Goal: Transaction & Acquisition: Subscribe to service/newsletter

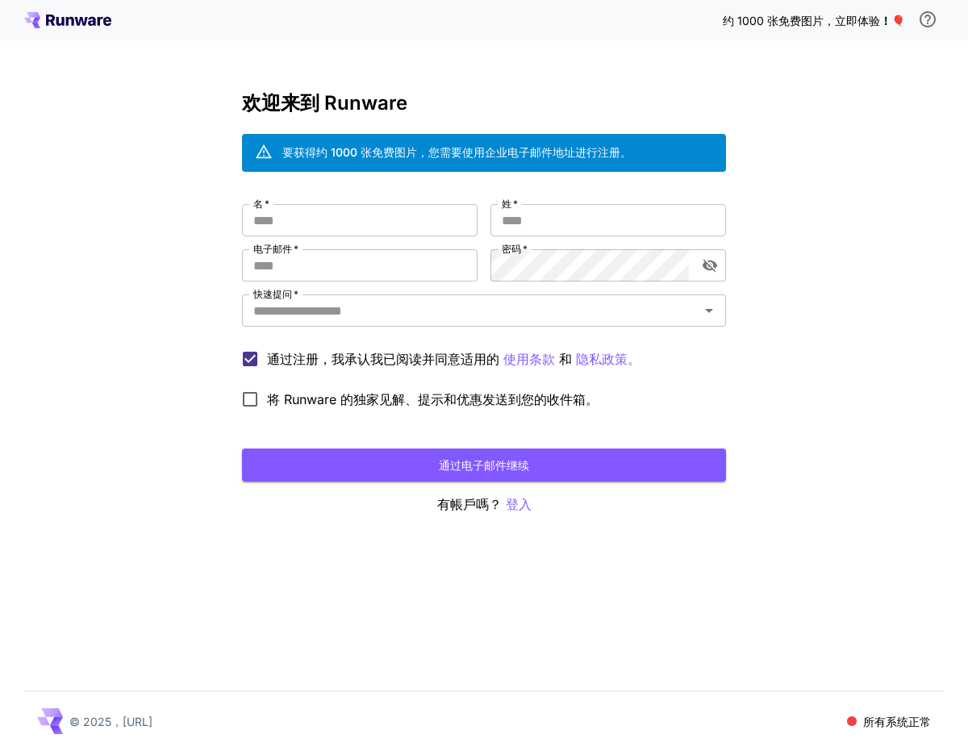
click at [332, 244] on div "名   * 名   * 姓   * 姓   * 电子邮件   * 电子邮件   * 密码   * 密码   * 快速提问   * 快速提问   * 通过注册，…" at bounding box center [484, 310] width 484 height 212
click at [343, 219] on input "名   *" at bounding box center [360, 220] width 236 height 32
type input "***"
click at [523, 211] on input "姓   *" at bounding box center [608, 220] width 236 height 32
click at [542, 218] on input "**********" at bounding box center [608, 220] width 236 height 32
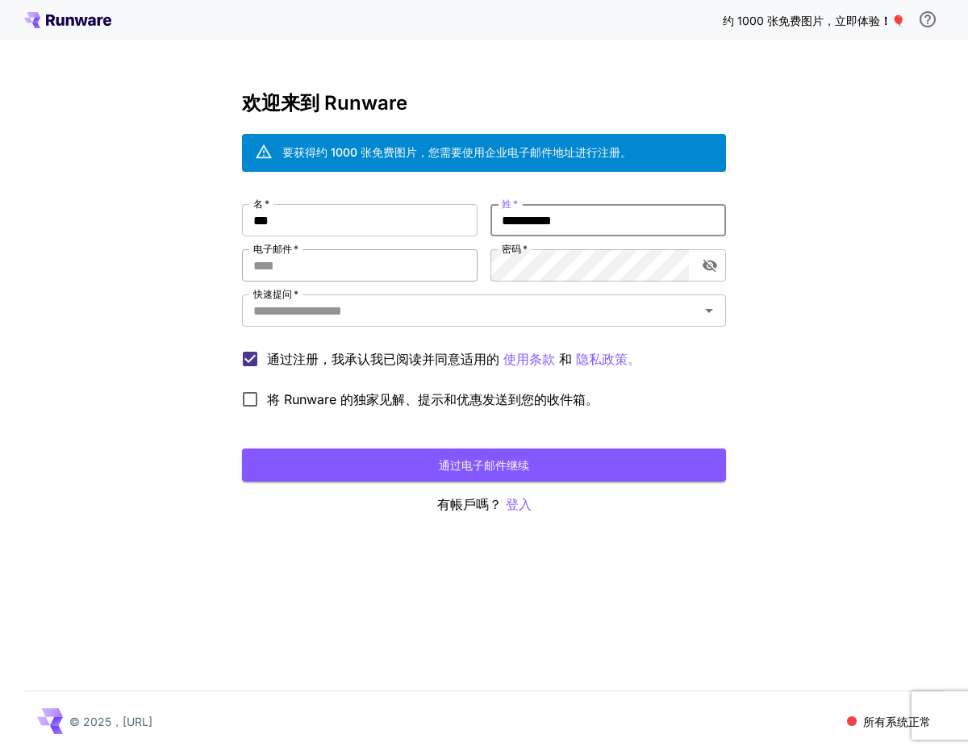
type input "**********"
click at [284, 272] on input "电子邮件   *" at bounding box center [360, 265] width 236 height 32
type input "*"
type input "**********"
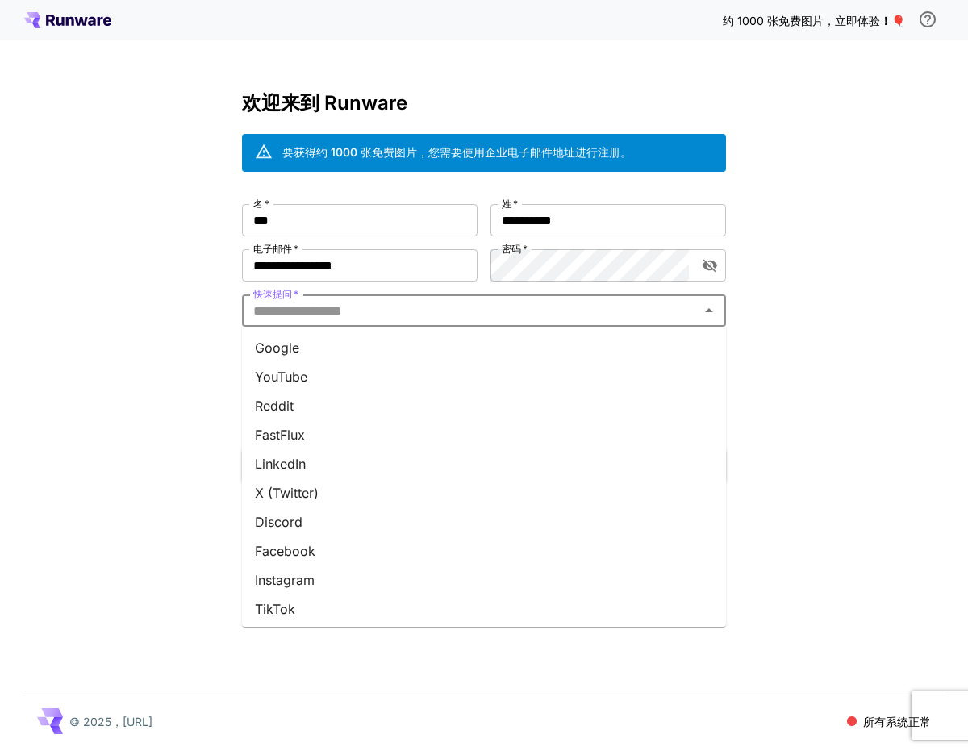
click at [457, 311] on input "快速提问   *" at bounding box center [471, 310] width 448 height 23
click at [347, 349] on li "谷歌" at bounding box center [484, 347] width 484 height 29
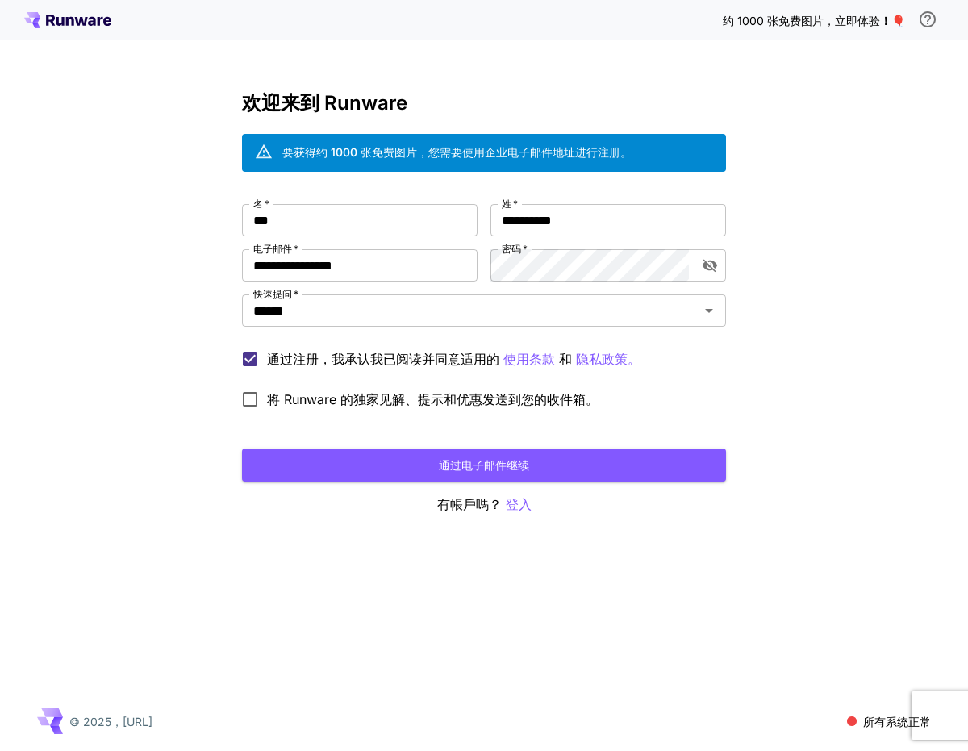
click at [269, 402] on font "将 Runware 的独家见解、提示和优惠发送到您的收件箱。" at bounding box center [433, 399] width 332 height 16
click at [398, 457] on button "通过电子邮件继续" at bounding box center [484, 464] width 484 height 33
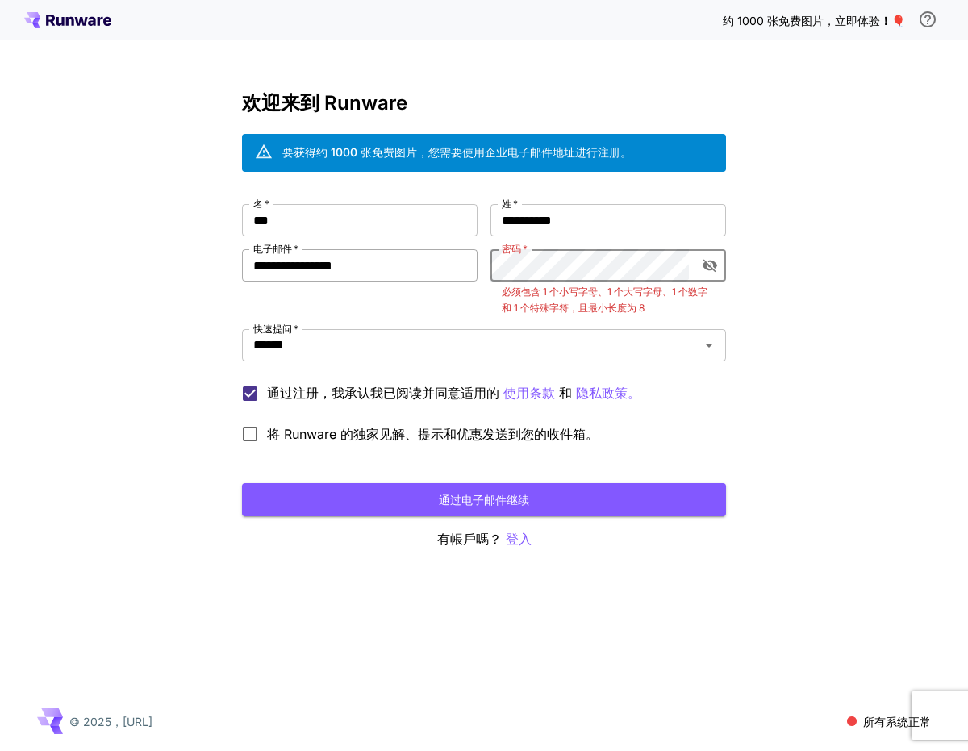
click at [454, 265] on div "**********" at bounding box center [484, 327] width 484 height 247
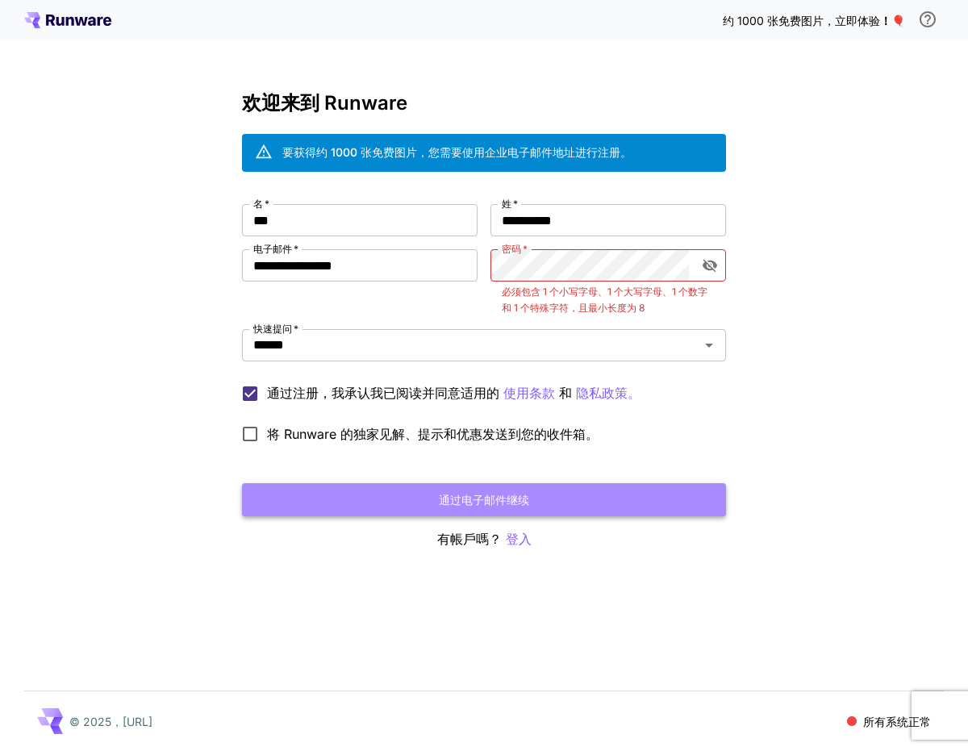
click at [511, 494] on font "通过电子邮件继续" at bounding box center [484, 500] width 90 height 14
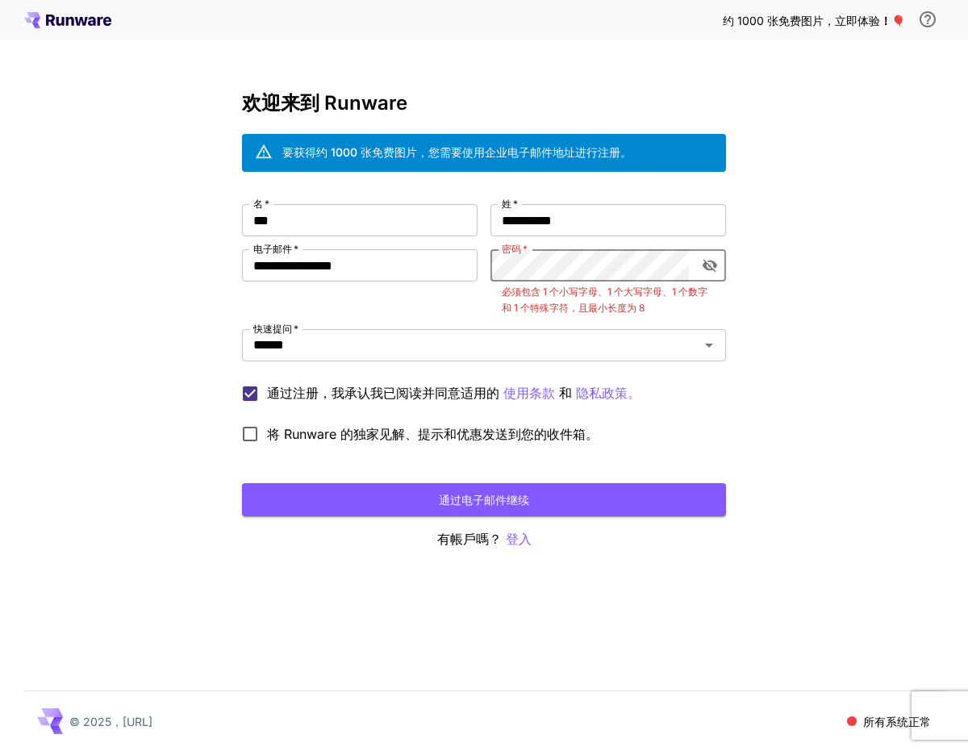
click at [665, 307] on p "必须包含 1 个小写字母、1 个大写字母、1 个数字和 1 个特殊字符，且最小长度为 8" at bounding box center [608, 300] width 213 height 32
click at [705, 263] on icon "切换密码可见性" at bounding box center [710, 266] width 15 height 13
click at [588, 290] on font "必须包含 1 个小写字母、1 个大写字母、1 个数字和 1 个特殊字符，且最小长度为 8" at bounding box center [605, 300] width 206 height 28
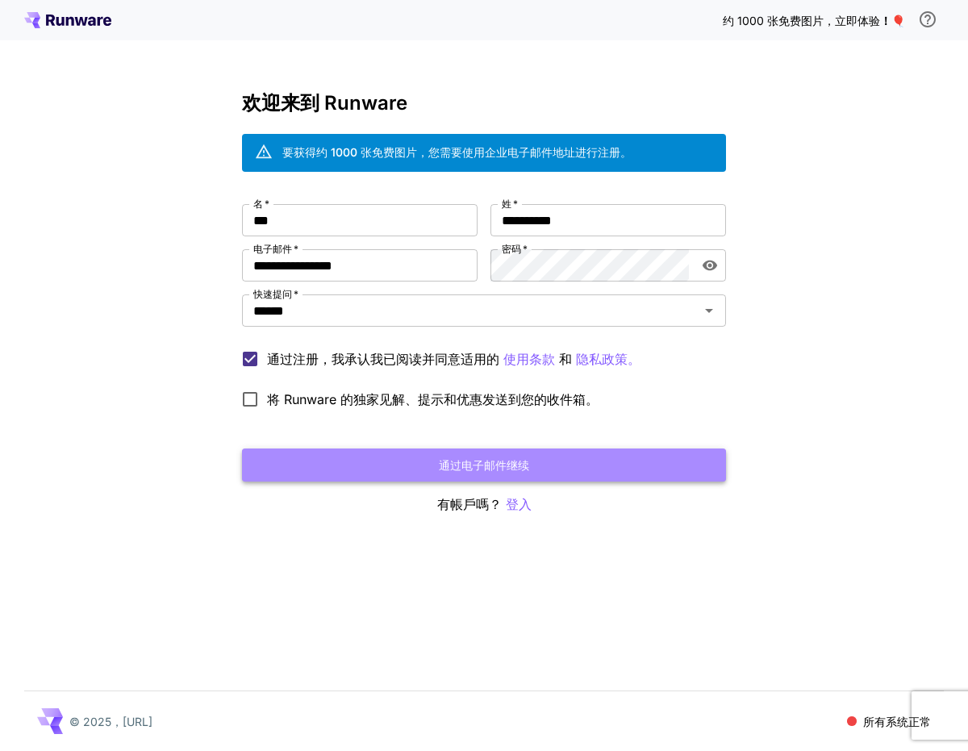
click at [610, 477] on button "通过电子邮件继续" at bounding box center [484, 464] width 484 height 33
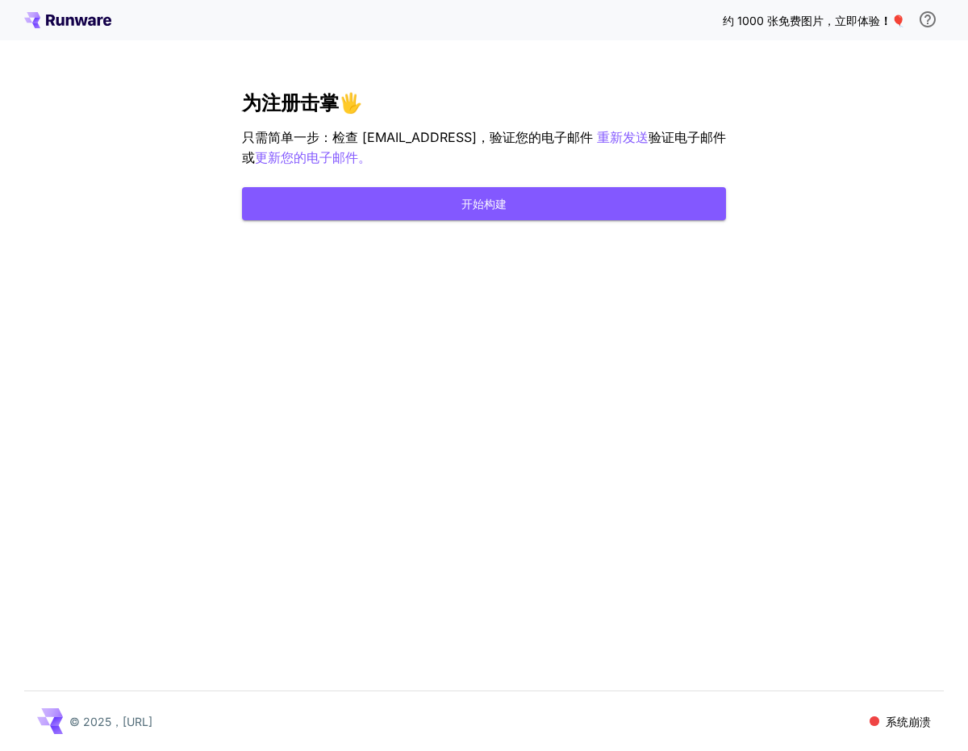
click at [735, 289] on div "[PERSON_NAME]1000 张免费图片，立即体验 ！🎈 为注册击掌🖐️ 只需简单一步：检查 [EMAIL_ADDRESS]，验证您的电子邮件 重新发送…" at bounding box center [484, 375] width 968 height 751
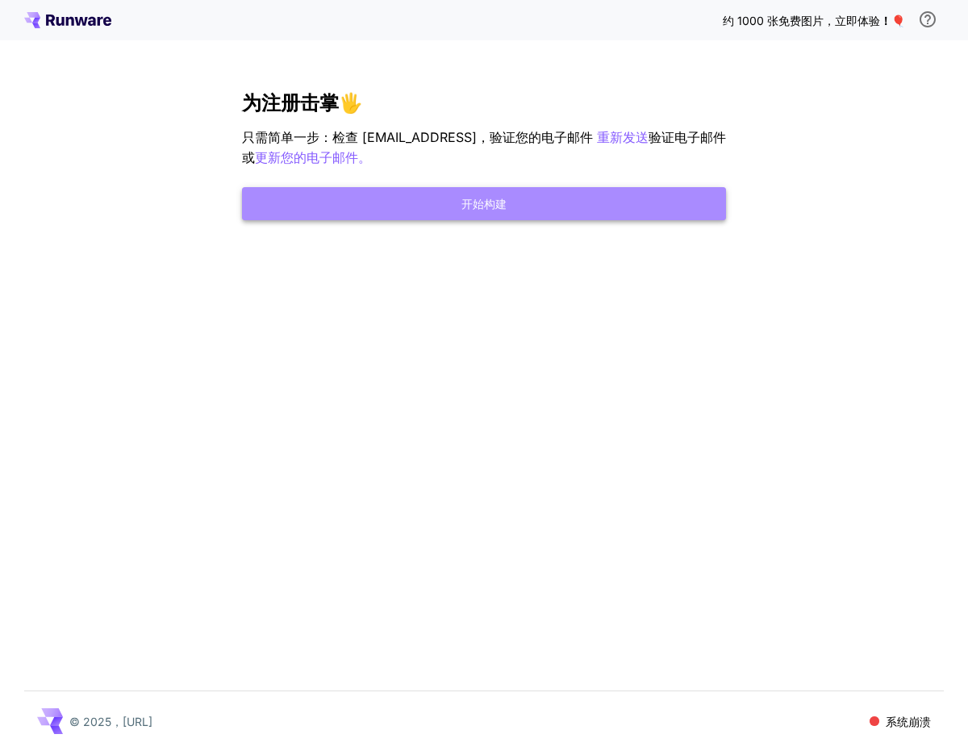
click at [617, 198] on button "开始构建" at bounding box center [484, 203] width 484 height 33
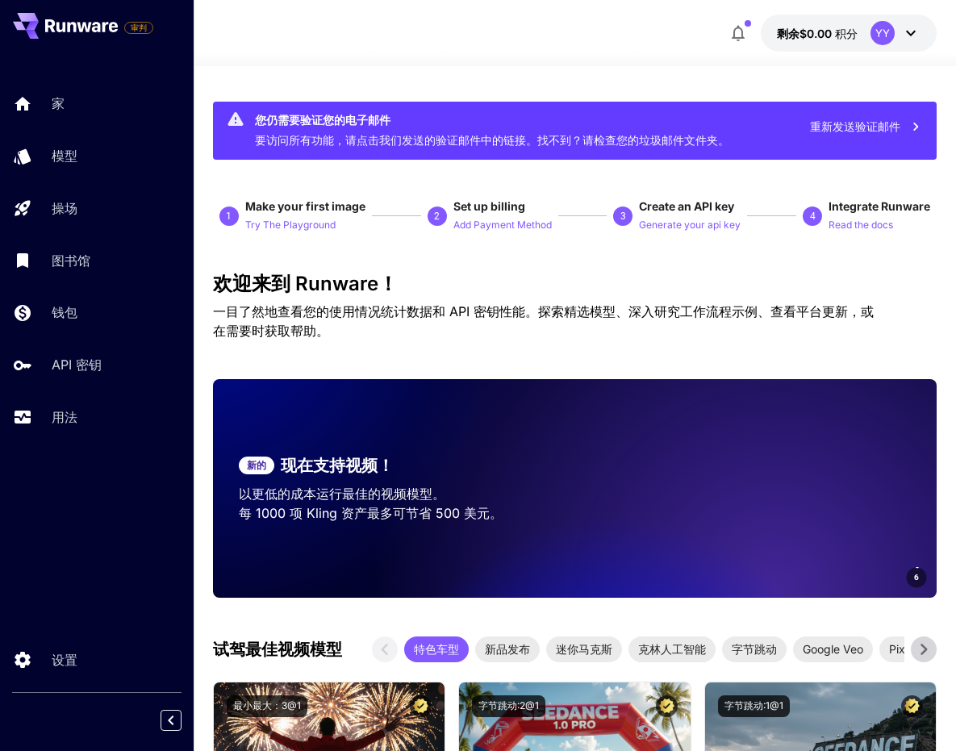
click at [811, 126] on font "重新发送验证邮件" at bounding box center [855, 126] width 90 height 14
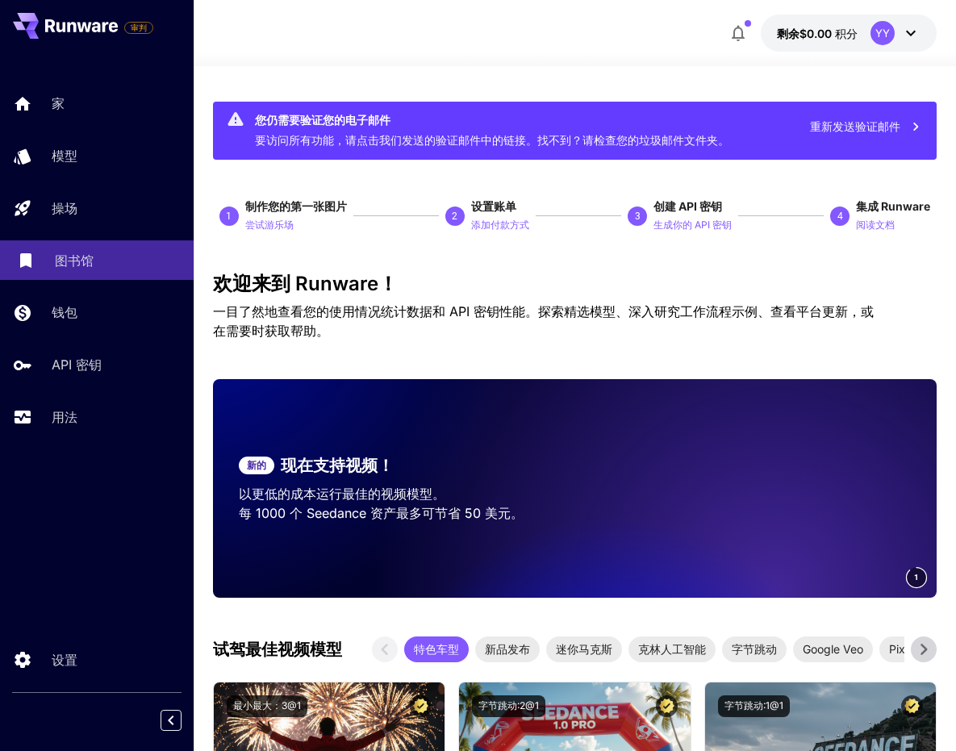
click at [113, 251] on link "图书馆" at bounding box center [97, 260] width 194 height 40
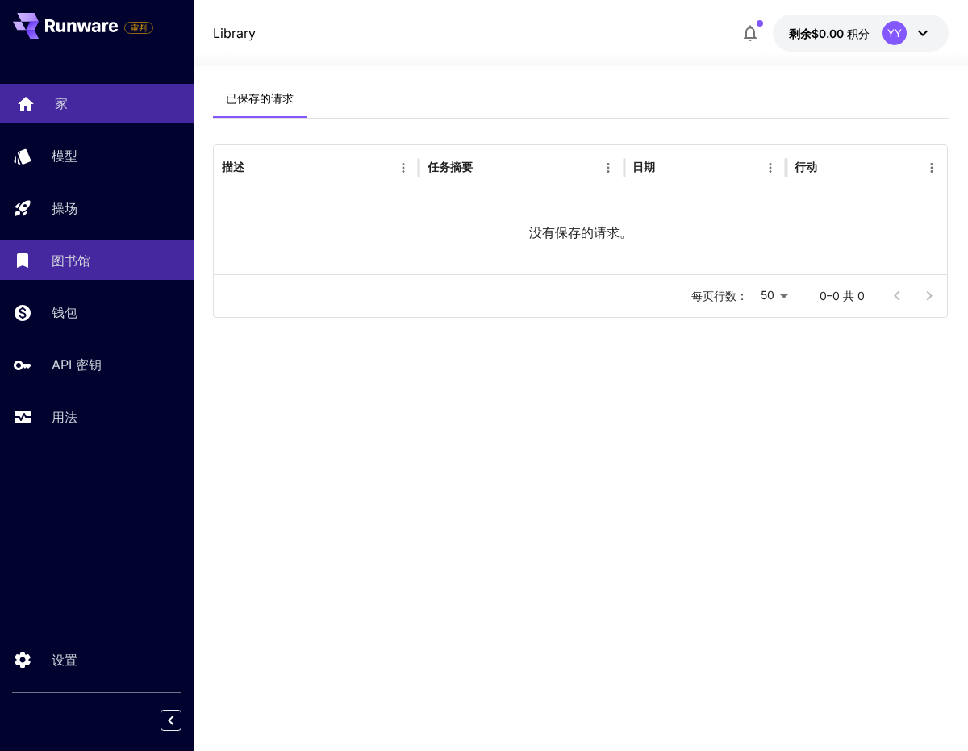
click at [75, 97] on div "家" at bounding box center [118, 103] width 126 height 19
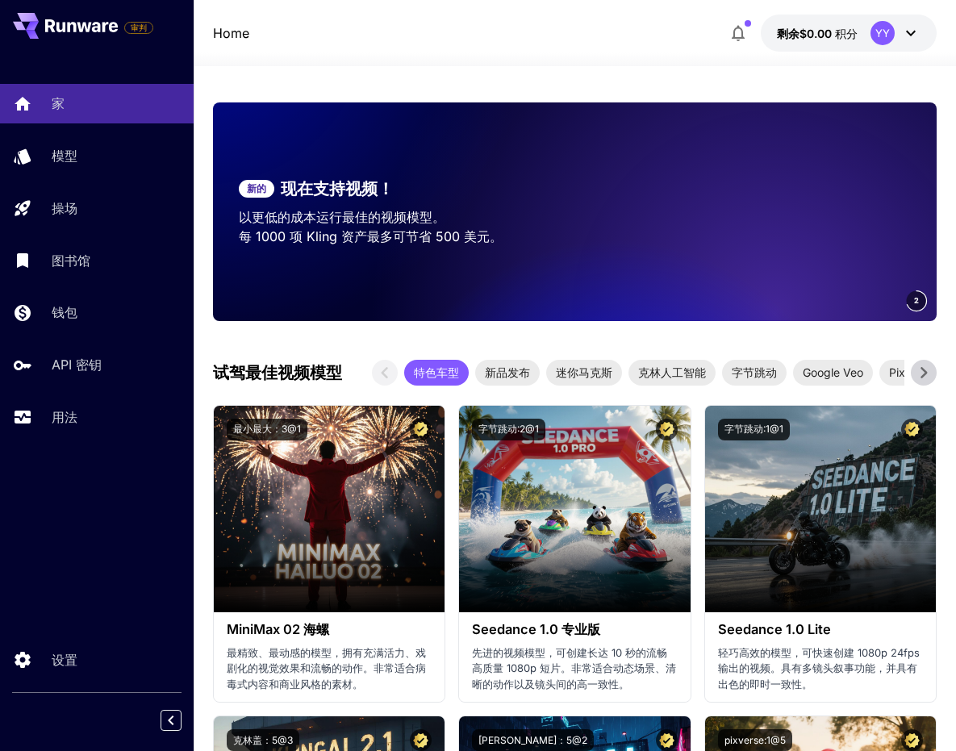
scroll to position [499, 0]
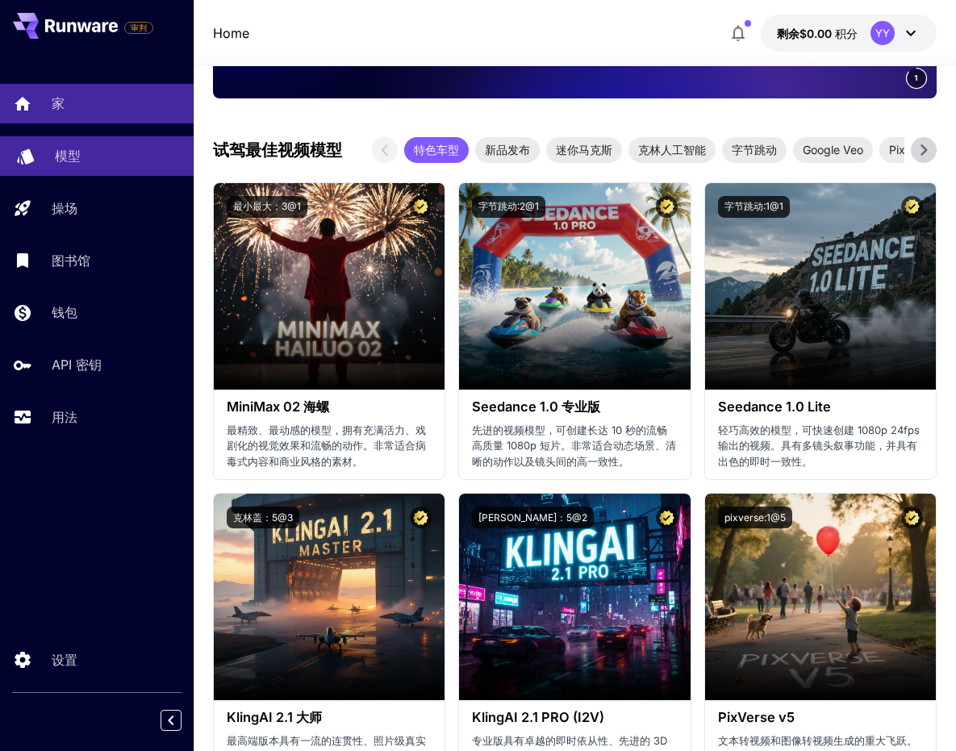
click at [77, 162] on font "模型" at bounding box center [68, 156] width 26 height 16
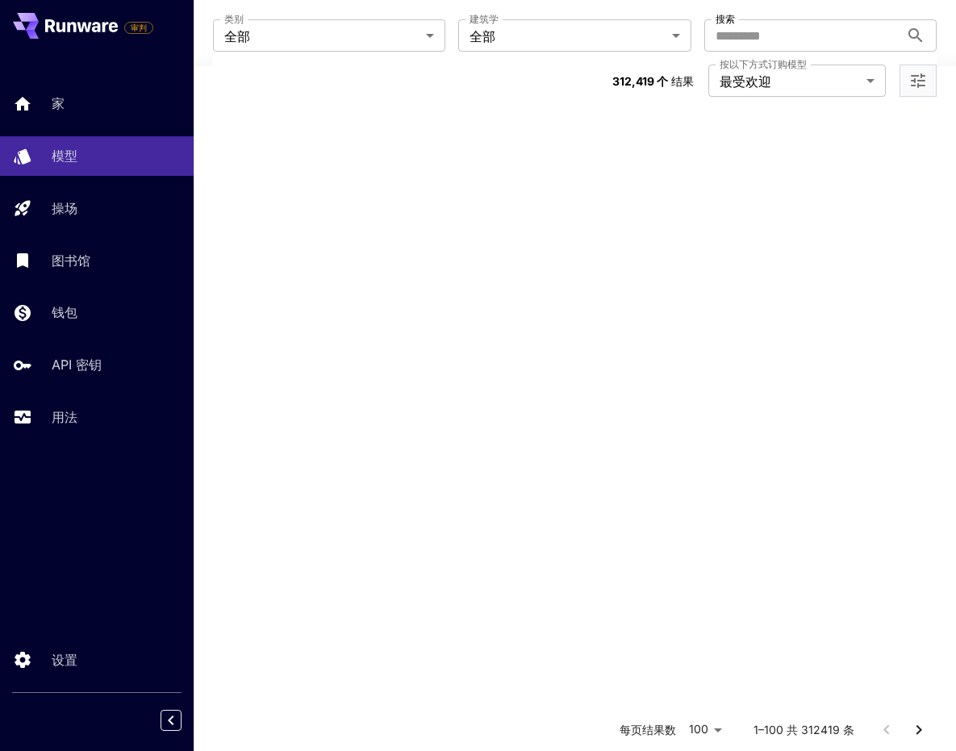
scroll to position [7493, 0]
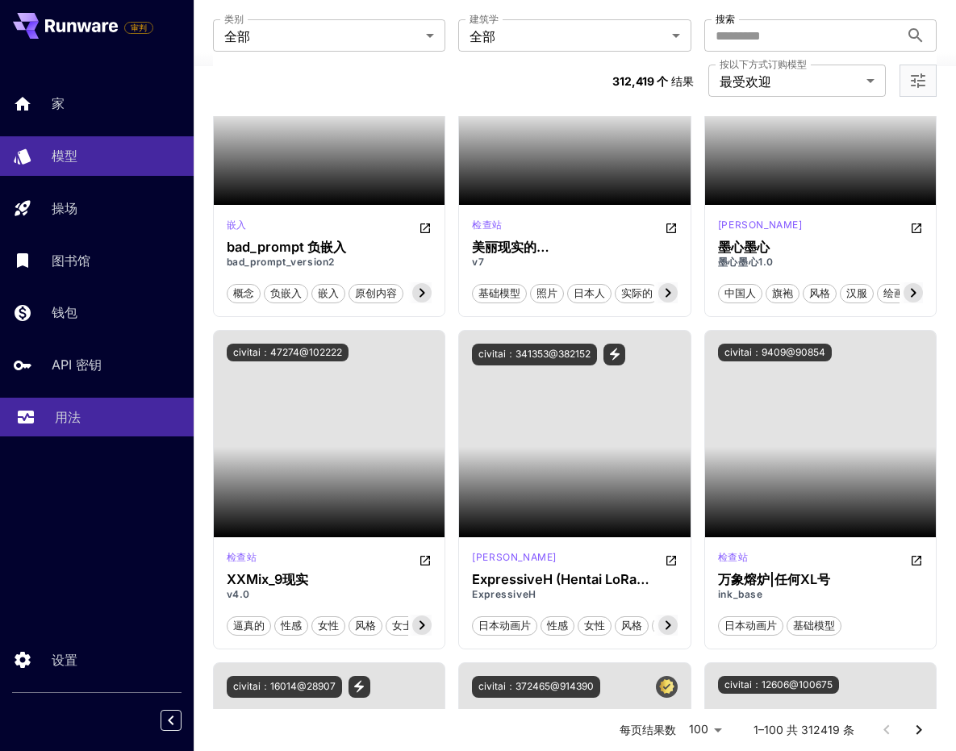
click at [59, 402] on link "用法" at bounding box center [97, 418] width 194 height 40
